Goal: Transaction & Acquisition: Purchase product/service

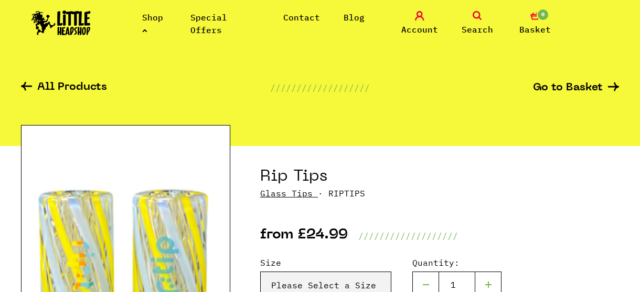
scroll to position [21, 0]
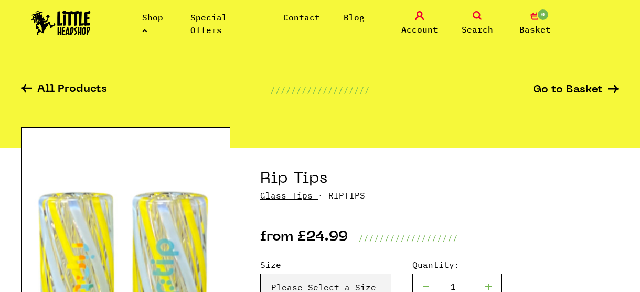
click at [216, 28] on link "Special Offers" at bounding box center [209, 23] width 37 height 23
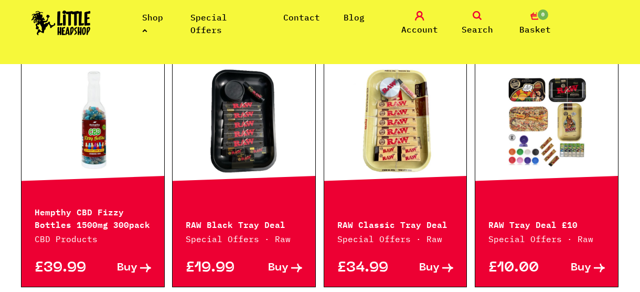
scroll to position [471, 0]
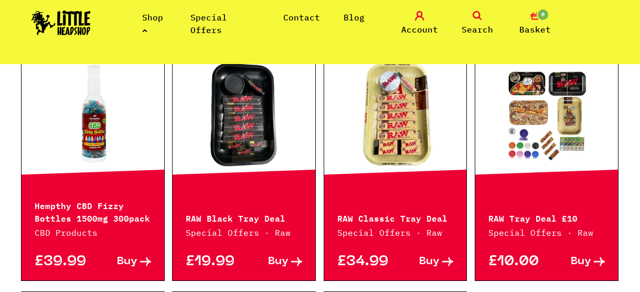
click at [512, 143] on link at bounding box center [546, 114] width 143 height 105
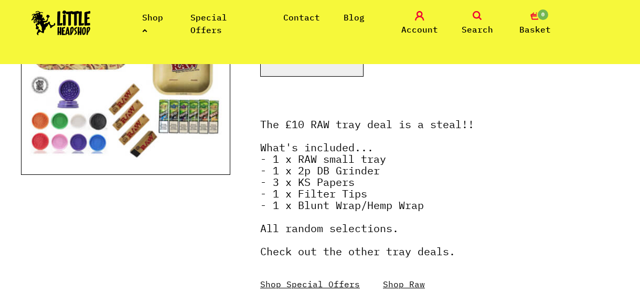
scroll to position [247, 0]
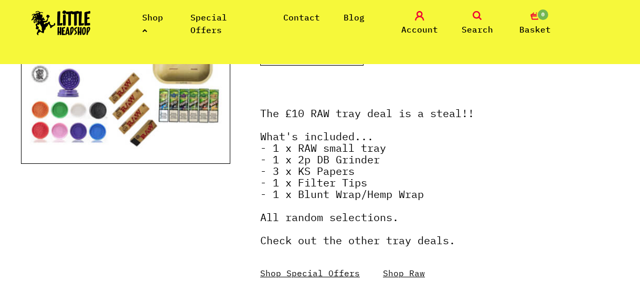
click at [227, 18] on link "Special Offers" at bounding box center [209, 23] width 37 height 23
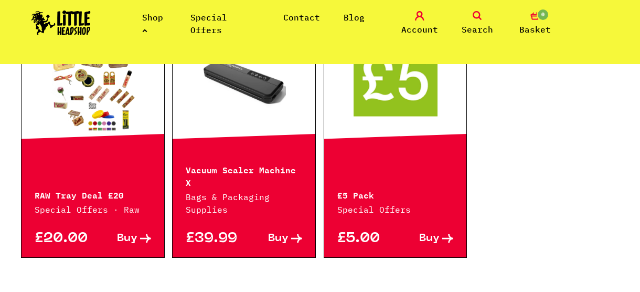
scroll to position [737, 0]
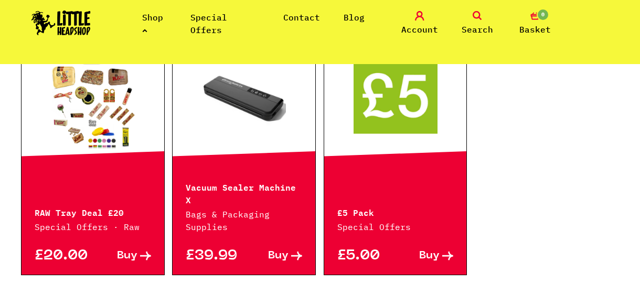
click at [403, 220] on p "Special Offers" at bounding box center [395, 226] width 117 height 13
click at [418, 250] on link "Buy" at bounding box center [425, 255] width 58 height 11
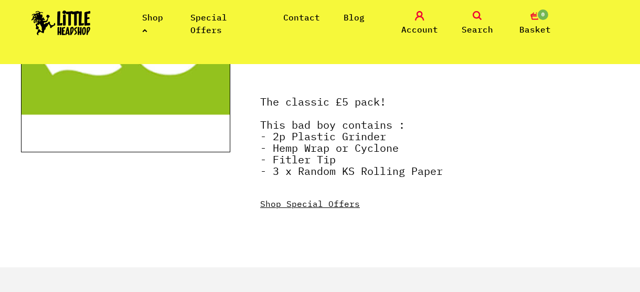
scroll to position [255, 0]
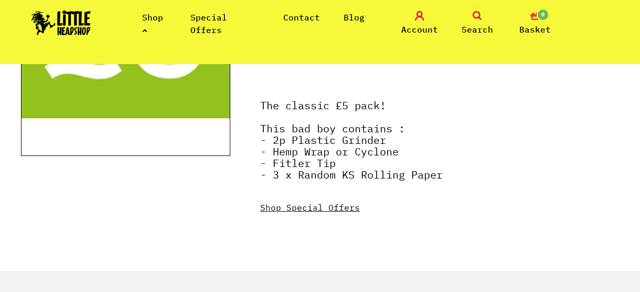
click at [145, 20] on link "Shop" at bounding box center [152, 23] width 21 height 23
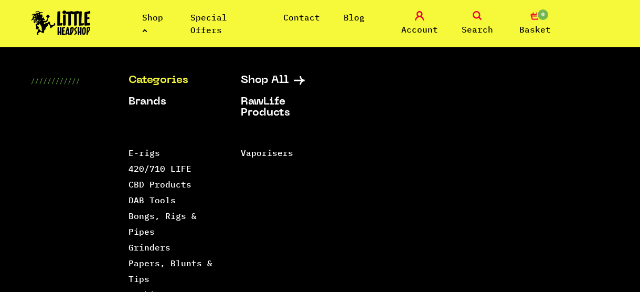
click at [162, 79] on link "Categories" at bounding box center [172, 80] width 86 height 11
click at [149, 77] on link "Categories" at bounding box center [172, 80] width 86 height 11
click at [144, 279] on link "Papers, Blunts & Tips" at bounding box center [171, 271] width 84 height 26
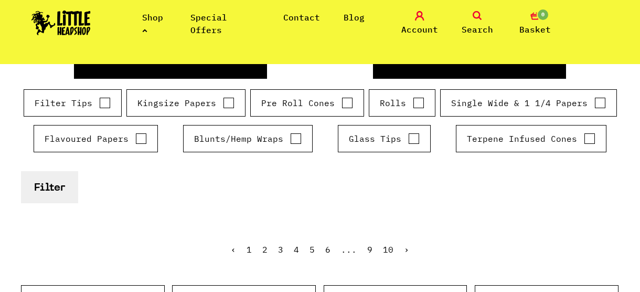
scroll to position [212, 0]
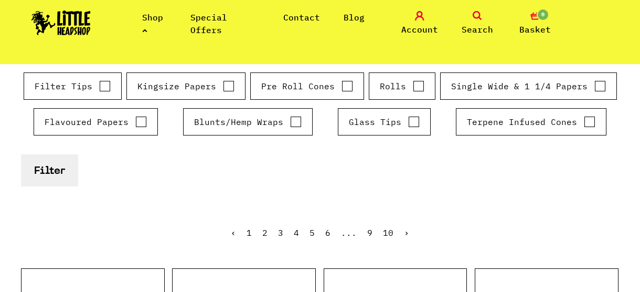
click at [104, 89] on input "Filter Tips" at bounding box center [105, 86] width 12 height 10
checkbox input "true"
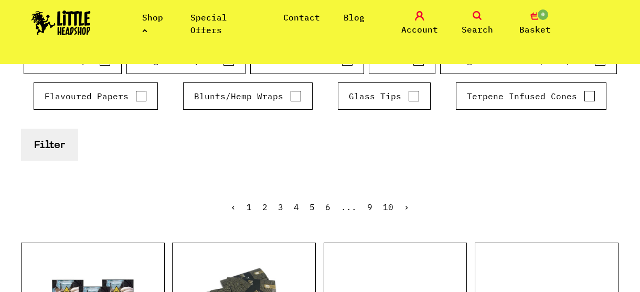
scroll to position [237, 0]
click at [21, 129] on button "Filter" at bounding box center [49, 145] width 57 height 32
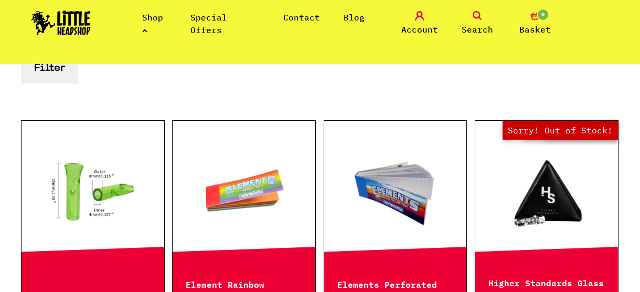
scroll to position [280, 0]
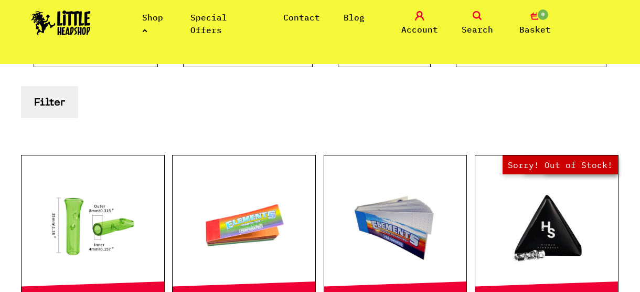
click at [89, 221] on link at bounding box center [93, 226] width 143 height 105
click at [479, 12] on icon at bounding box center [477, 15] width 9 height 9
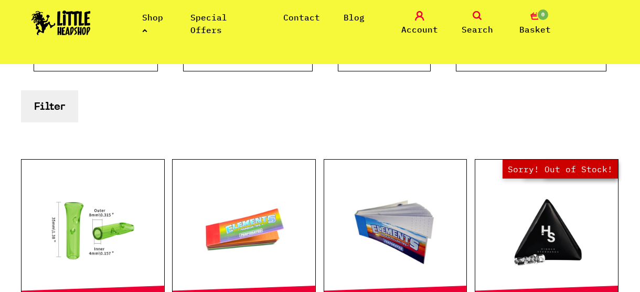
scroll to position [304, 0]
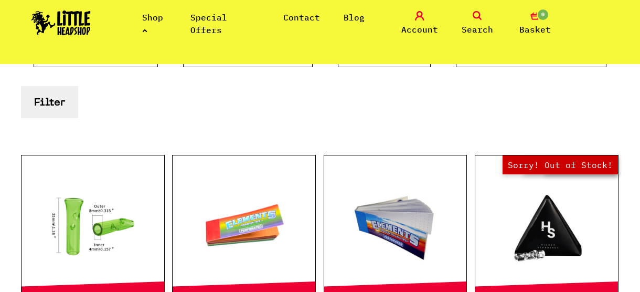
click at [479, 13] on icon at bounding box center [477, 15] width 9 height 9
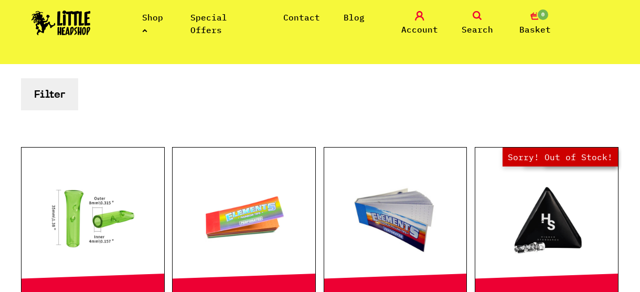
scroll to position [280, 0]
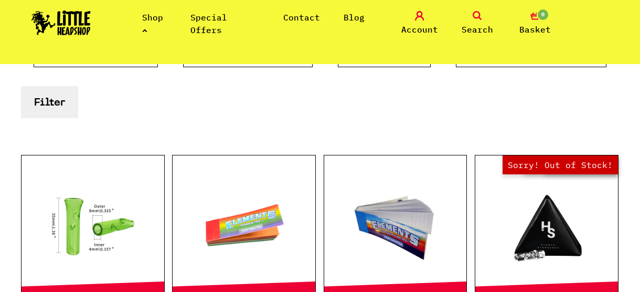
click at [457, 71] on div "Filter Tips Kingsize Papers Pre Roll Cones Rolls Single Wide & 1 1/4 Papers" at bounding box center [320, 39] width 598 height 71
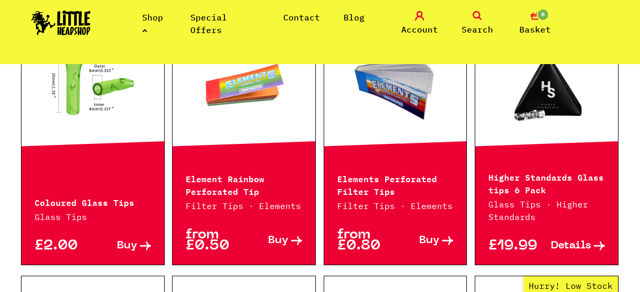
scroll to position [0, 0]
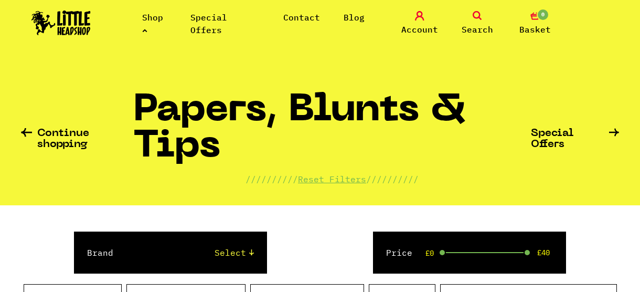
click at [481, 15] on icon at bounding box center [477, 15] width 9 height 9
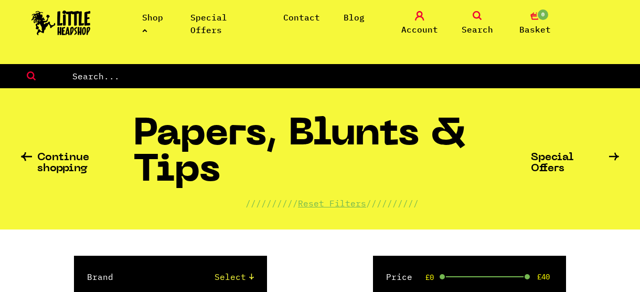
click at [124, 80] on input "text" at bounding box center [355, 76] width 569 height 14
type input "rip tips"
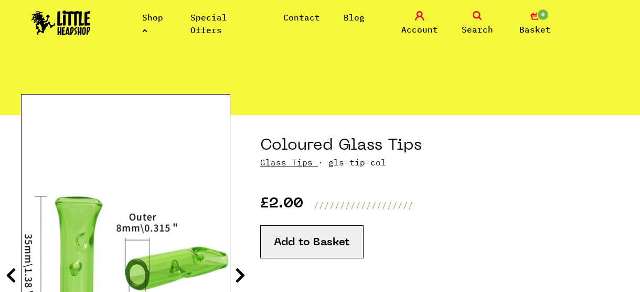
scroll to position [179, 0]
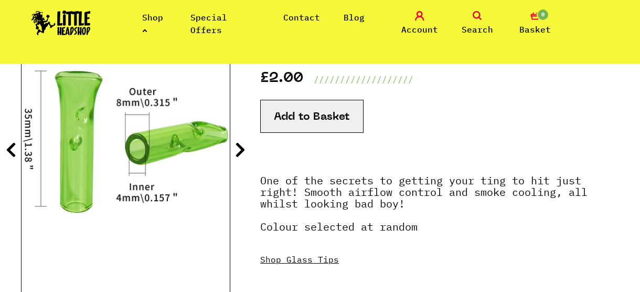
click at [475, 16] on icon at bounding box center [477, 15] width 9 height 9
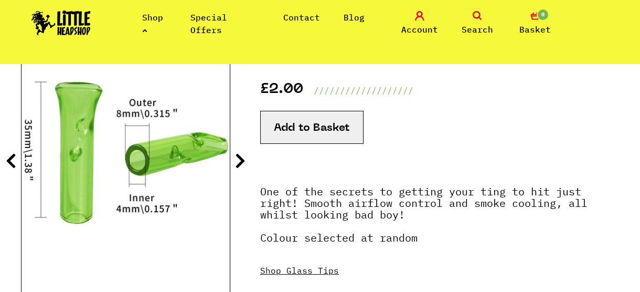
scroll to position [204, 0]
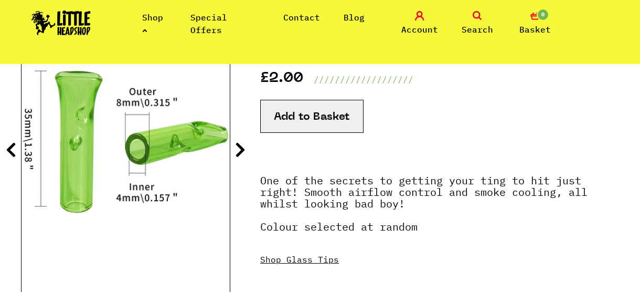
click at [475, 31] on span "Search" at bounding box center [477, 29] width 31 height 13
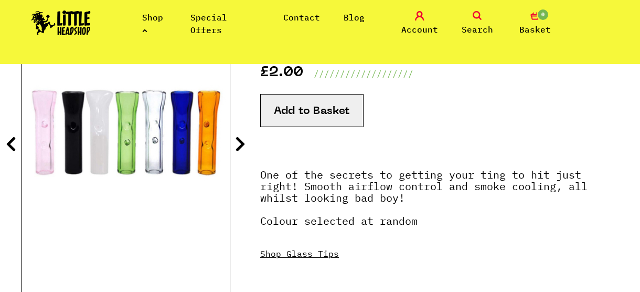
scroll to position [179, 0]
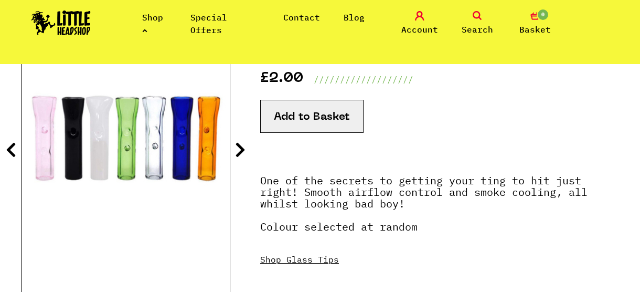
click at [475, 23] on span "Search" at bounding box center [477, 29] width 31 height 13
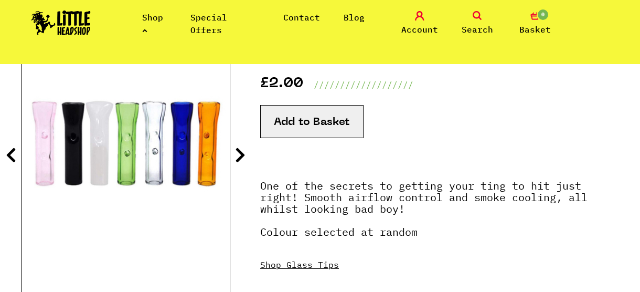
scroll to position [204, 0]
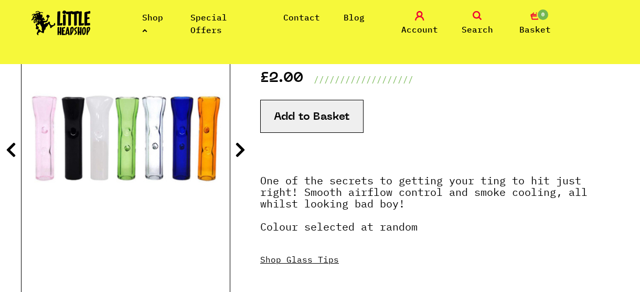
click at [7, 147] on icon at bounding box center [11, 149] width 10 height 17
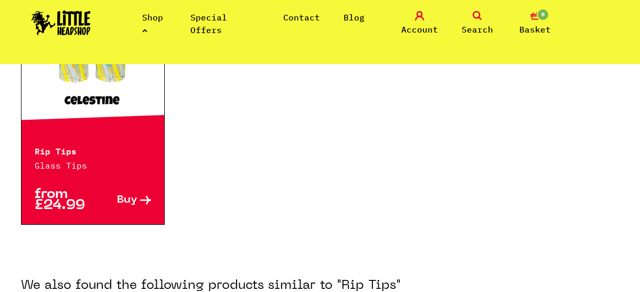
scroll to position [246, 0]
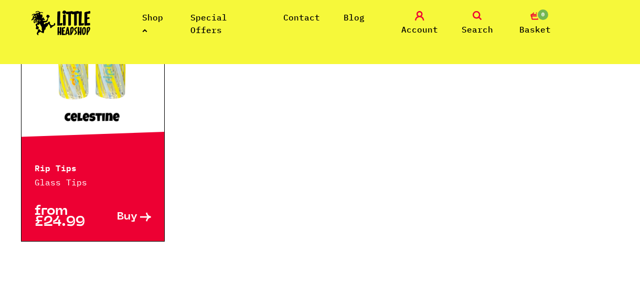
click at [82, 114] on link at bounding box center [93, 76] width 143 height 105
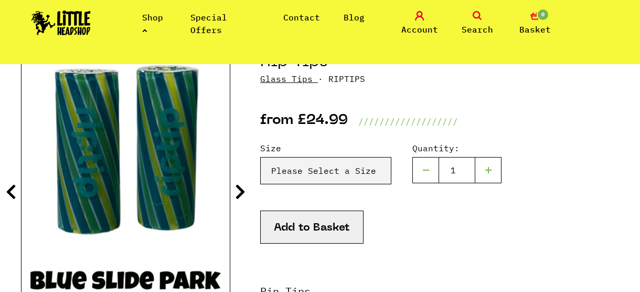
scroll to position [118, 0]
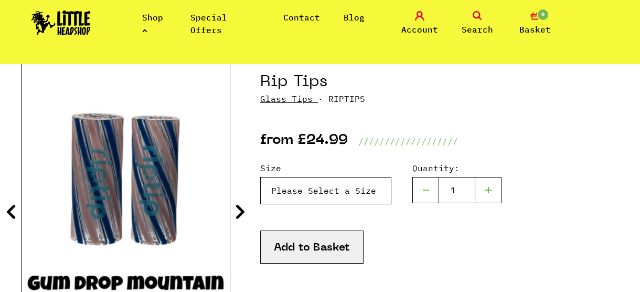
click at [312, 190] on select "Please Select a Size Rip Tips - Size 7 - Clear - £24.99 (Out of Stock) Rip Tips…" at bounding box center [325, 190] width 131 height 27
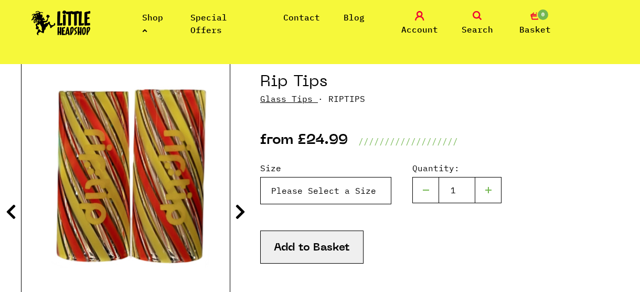
select select "1935"
click at [297, 190] on select "Please Select a Size Rip Tips - Size 7 - Clear - £24.99 (Out of Stock) Rip Tips…" at bounding box center [325, 190] width 131 height 27
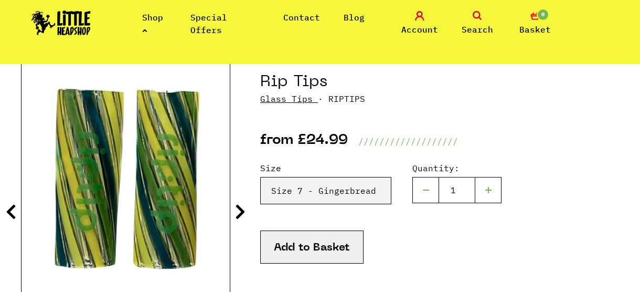
click at [240, 213] on icon at bounding box center [240, 211] width 10 height 17
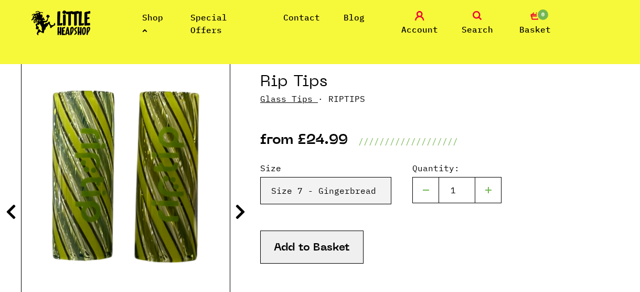
click at [240, 213] on icon at bounding box center [240, 211] width 10 height 17
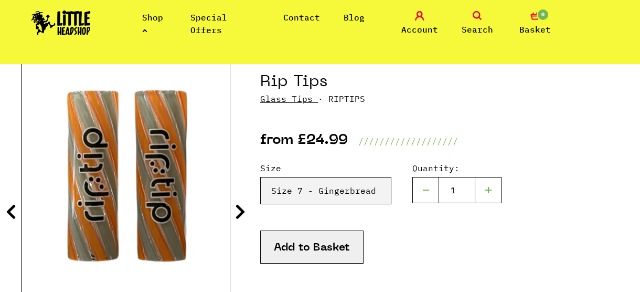
click at [240, 213] on icon at bounding box center [240, 211] width 10 height 17
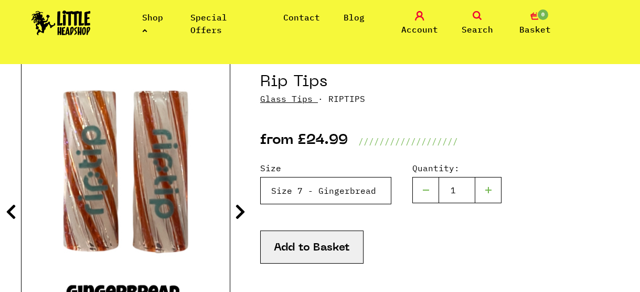
click at [304, 188] on select "Please Select a Size Rip Tips - Size 7 - Clear - £24.99 (Out of Stock) Rip Tips…" at bounding box center [325, 190] width 131 height 27
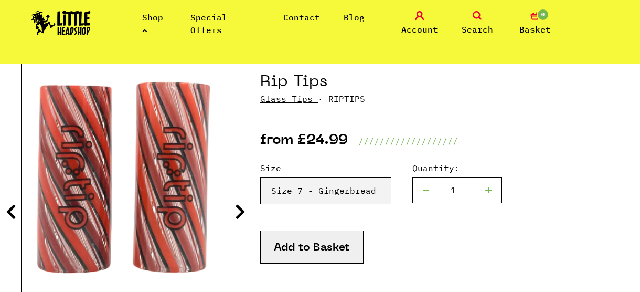
click at [241, 210] on icon at bounding box center [240, 211] width 10 height 17
